Goal: Task Accomplishment & Management: Use online tool/utility

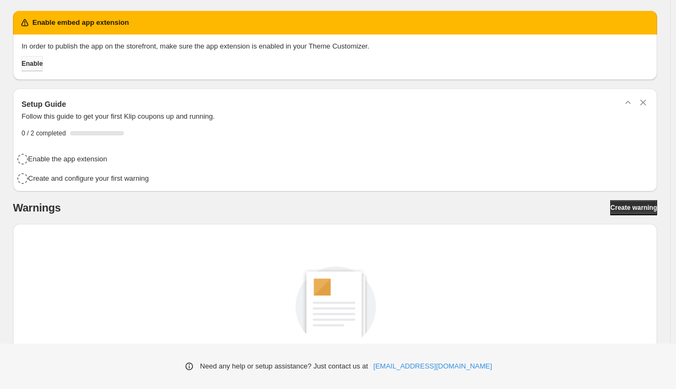
click at [41, 69] on button "Enable" at bounding box center [32, 63] width 21 height 15
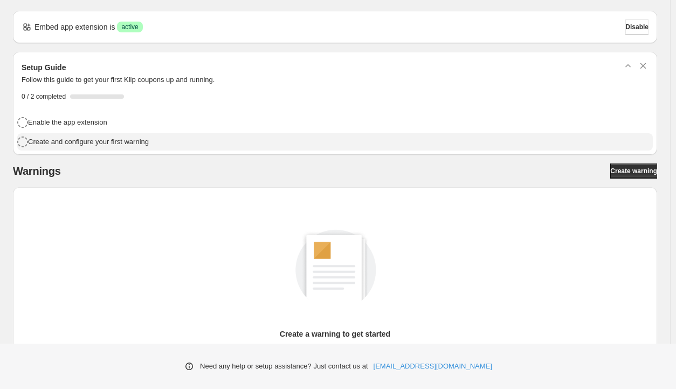
click at [232, 142] on div "Create and configure your first warning" at bounding box center [338, 141] width 621 height 12
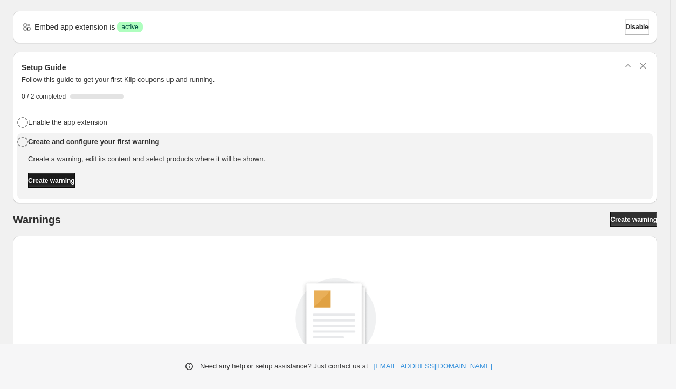
click at [46, 183] on span "Create warning" at bounding box center [51, 180] width 47 height 9
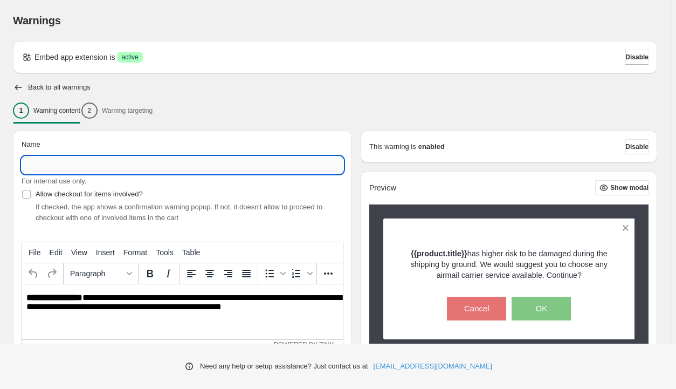
click at [164, 166] on input "Name" at bounding box center [183, 164] width 322 height 17
type input "******"
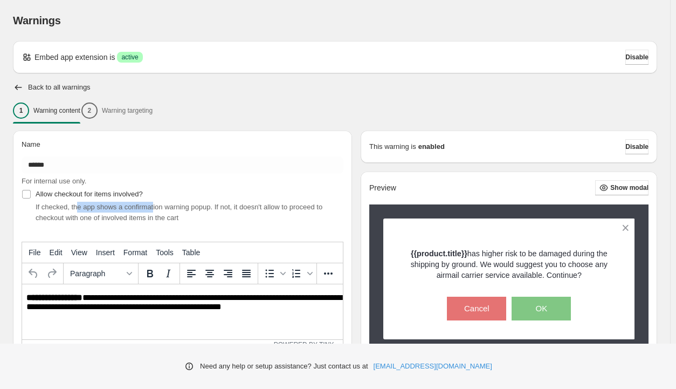
drag, startPoint x: 78, startPoint y: 212, endPoint x: 151, endPoint y: 209, distance: 73.4
click at [151, 209] on div "If checked, the app shows a confirmation warning popup. If not, it doesn't allo…" at bounding box center [190, 213] width 308 height 22
click at [236, 215] on div "If checked, the app shows a confirmation warning popup. If not, it doesn't allo…" at bounding box center [190, 213] width 308 height 22
drag, startPoint x: 118, startPoint y: 209, endPoint x: 196, endPoint y: 210, distance: 77.7
click at [196, 210] on span "If checked, the app shows a confirmation warning popup. If not, it doesn't allo…" at bounding box center [179, 212] width 287 height 19
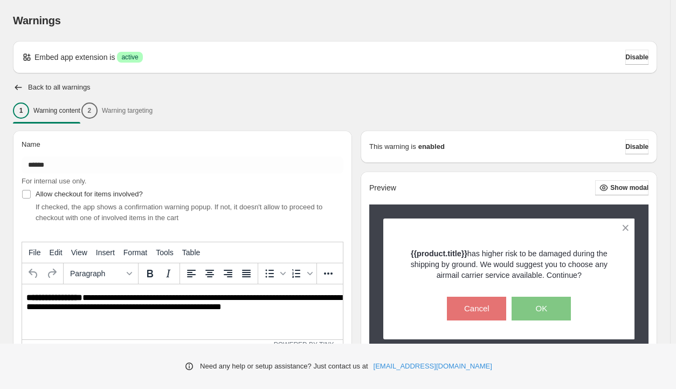
click at [236, 206] on span "If checked, the app shows a confirmation warning popup. If not, it doesn't allo…" at bounding box center [179, 212] width 287 height 19
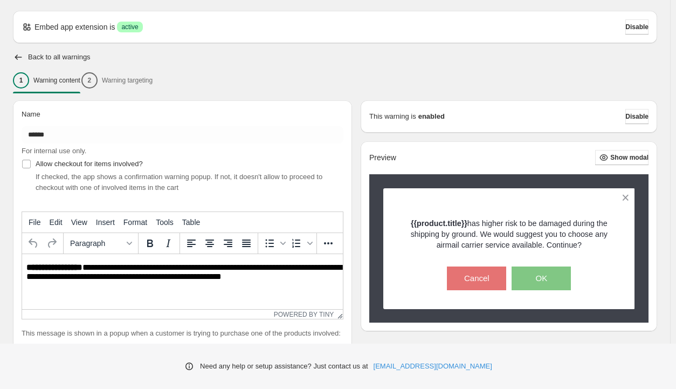
scroll to position [54, 0]
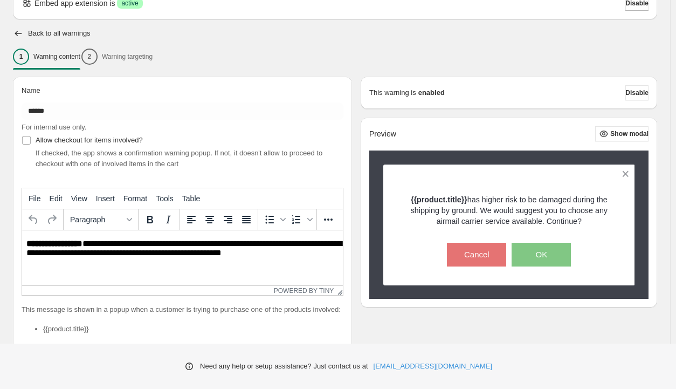
click at [133, 249] on p "**********" at bounding box center [185, 248] width 318 height 19
click at [269, 267] on html "**********" at bounding box center [182, 248] width 321 height 37
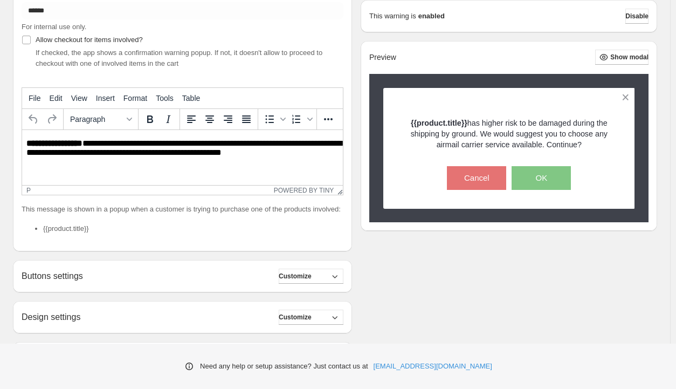
scroll to position [216, 0]
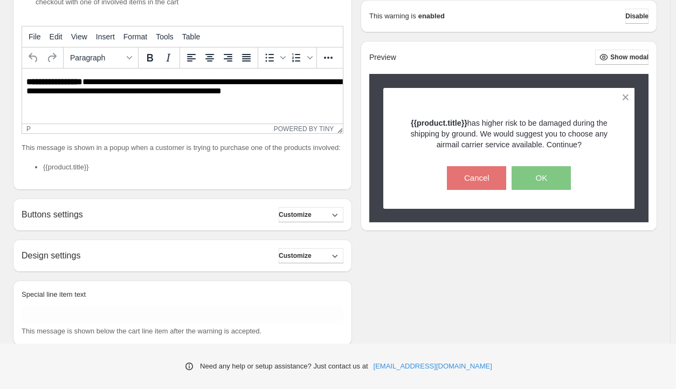
click at [255, 213] on div "Buttons settings Customize" at bounding box center [183, 214] width 322 height 15
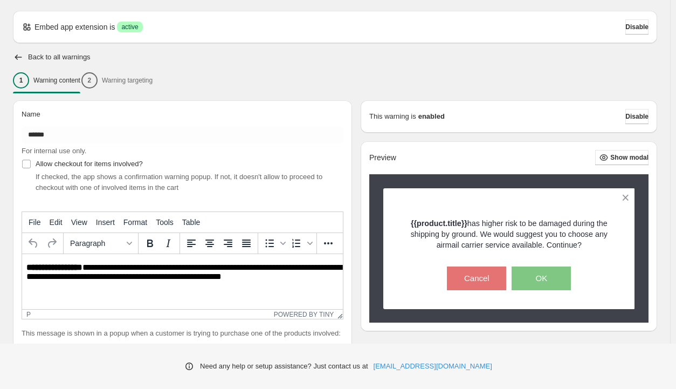
scroll to position [0, 0]
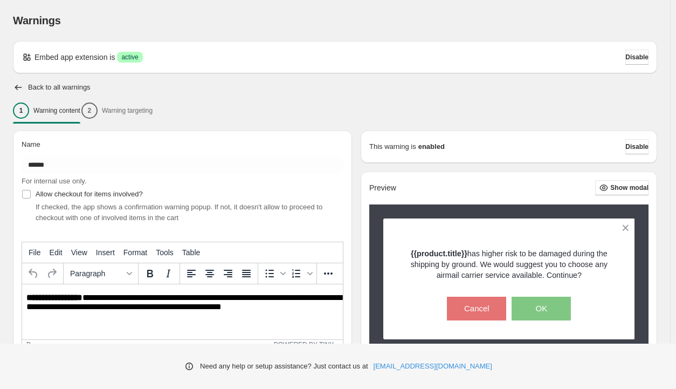
click at [152, 107] on div "1 Warning content 2 Warning targeting" at bounding box center [335, 110] width 645 height 23
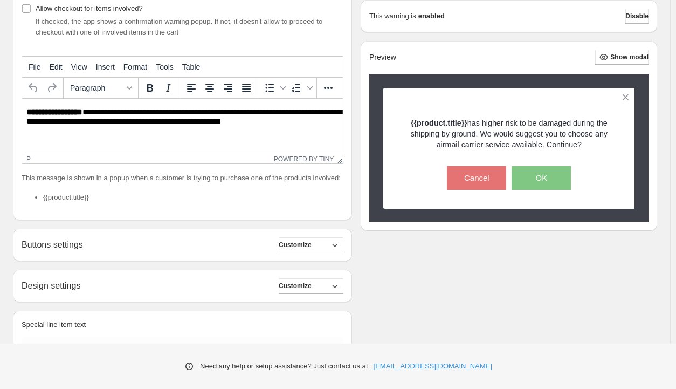
scroll to position [242, 0]
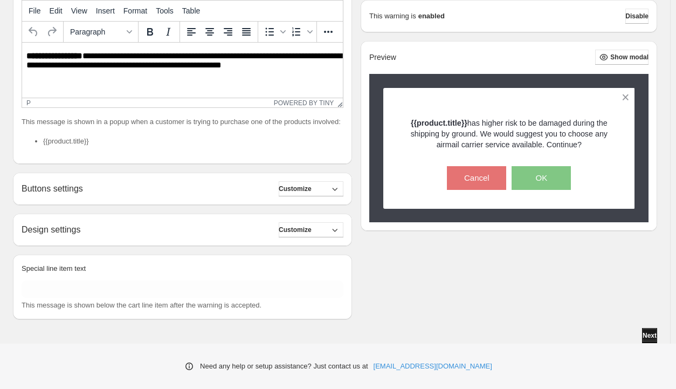
click at [655, 330] on button "Next" at bounding box center [649, 335] width 15 height 15
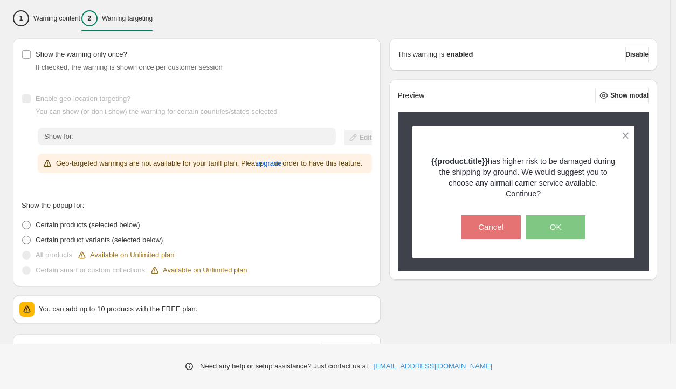
scroll to position [108, 0]
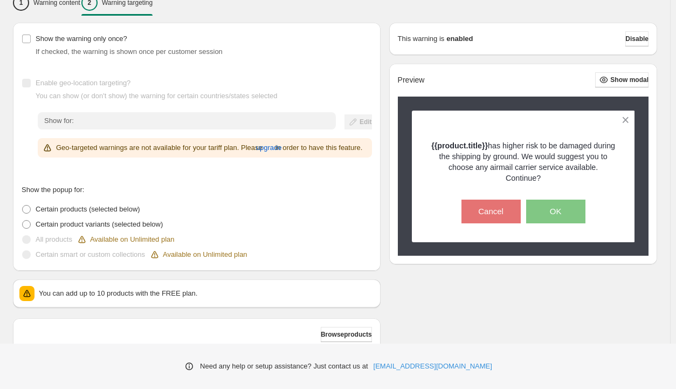
click at [109, 147] on p "Geo-targeted warnings are not available for your tariff plan. Please upgrade in…" at bounding box center [209, 147] width 306 height 11
click at [193, 153] on p "Geo-targeted warnings are not available for your tariff plan. Please upgrade in…" at bounding box center [209, 147] width 306 height 11
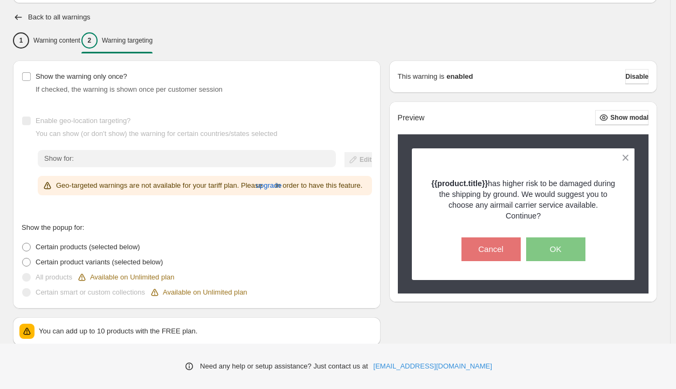
scroll to position [0, 0]
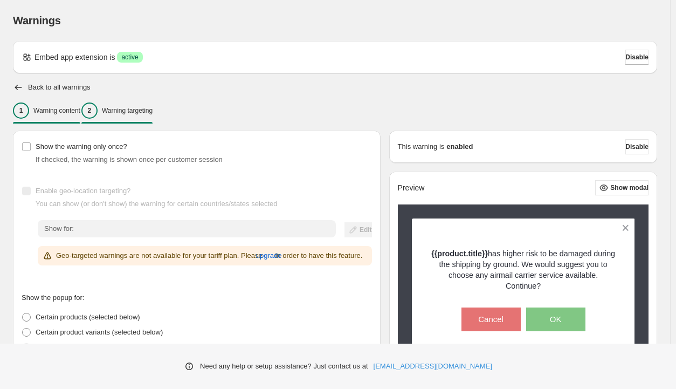
click at [55, 111] on p "Warning content" at bounding box center [56, 110] width 47 height 9
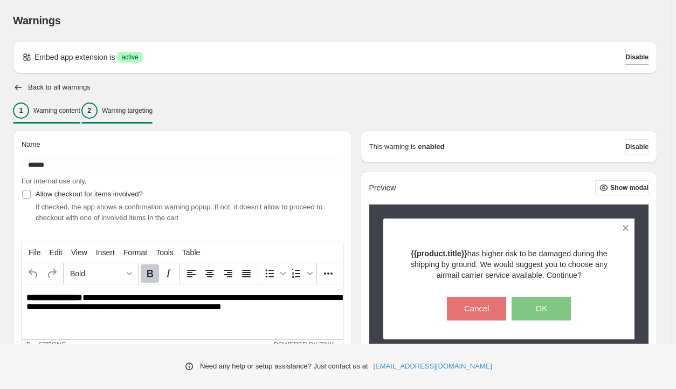
click at [149, 111] on p "Warning targeting" at bounding box center [127, 110] width 51 height 9
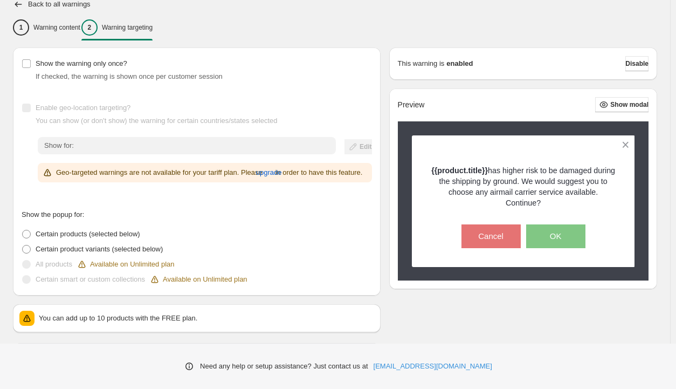
scroll to position [108, 0]
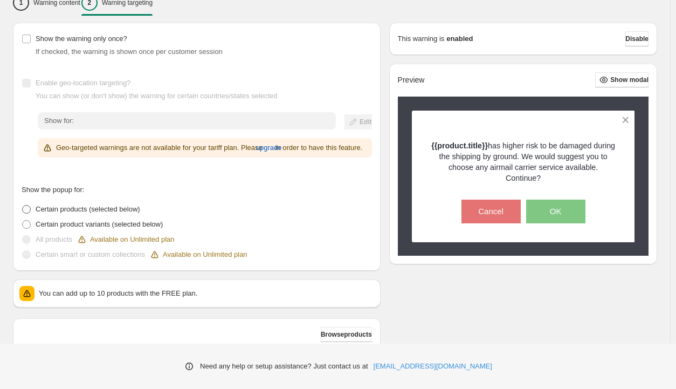
click at [122, 213] on span "Certain products (selected below)" at bounding box center [88, 209] width 105 height 8
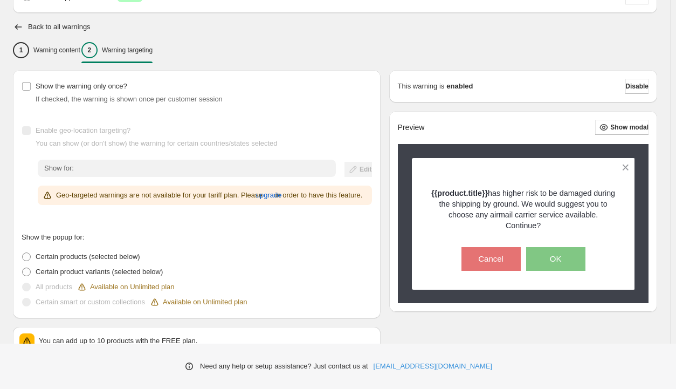
scroll to position [0, 0]
